Goal: Check status: Check status

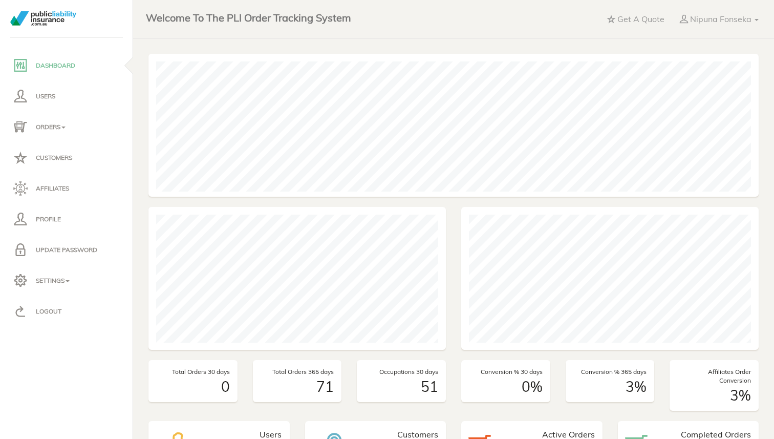
scroll to position [143, 610]
click at [26, 134] on icon at bounding box center [20, 126] width 15 height 15
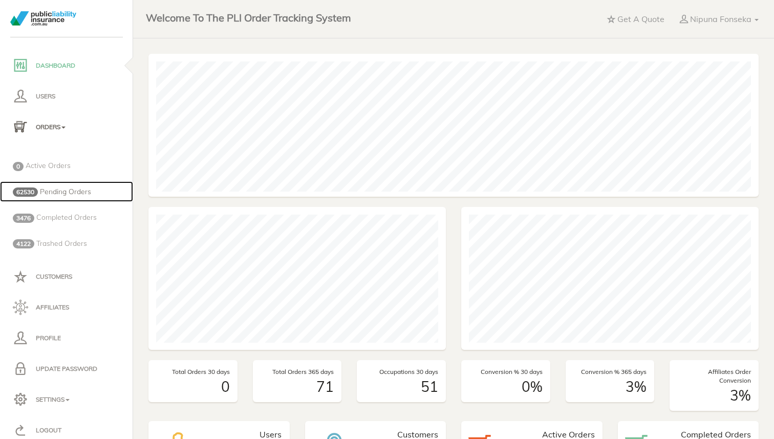
click at [45, 190] on span "Pending Orders" at bounding box center [65, 191] width 51 height 9
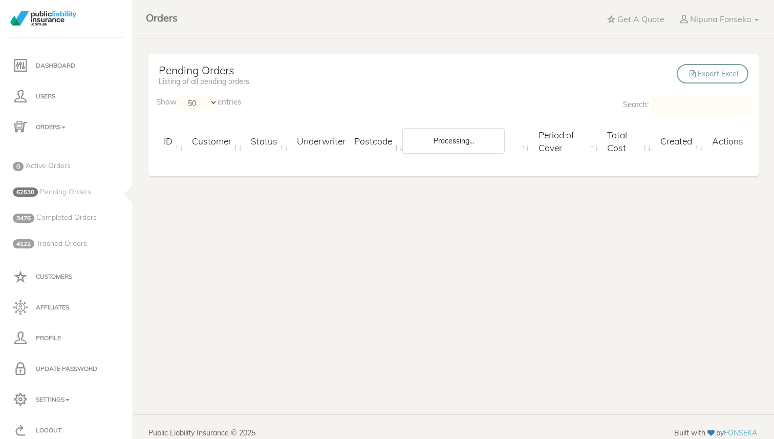
select select "50"
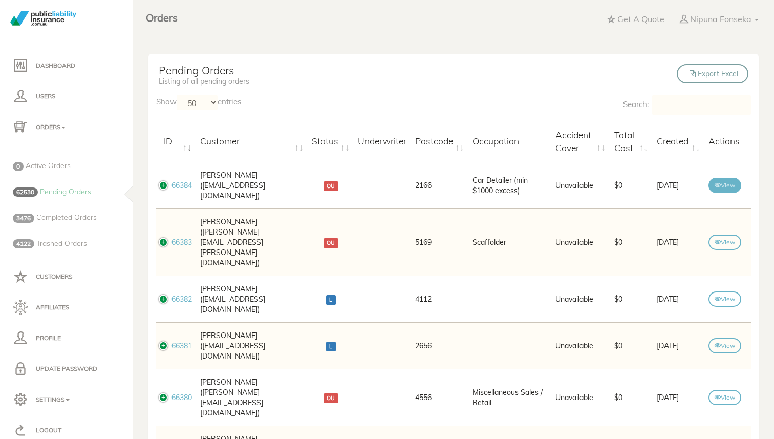
click at [721, 183] on link "View" at bounding box center [725, 185] width 33 height 15
